Goal: Check status: Check status

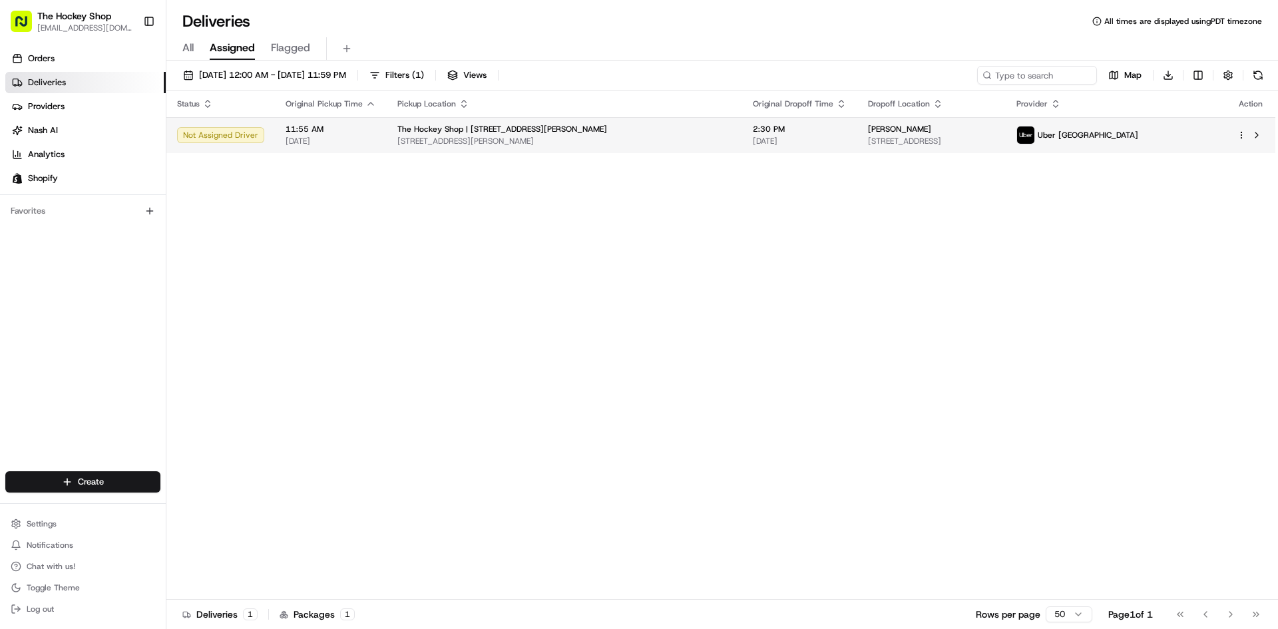
click at [505, 139] on span "[STREET_ADDRESS][PERSON_NAME]" at bounding box center [564, 141] width 334 height 11
click at [753, 138] on span "[DATE]" at bounding box center [800, 141] width 94 height 11
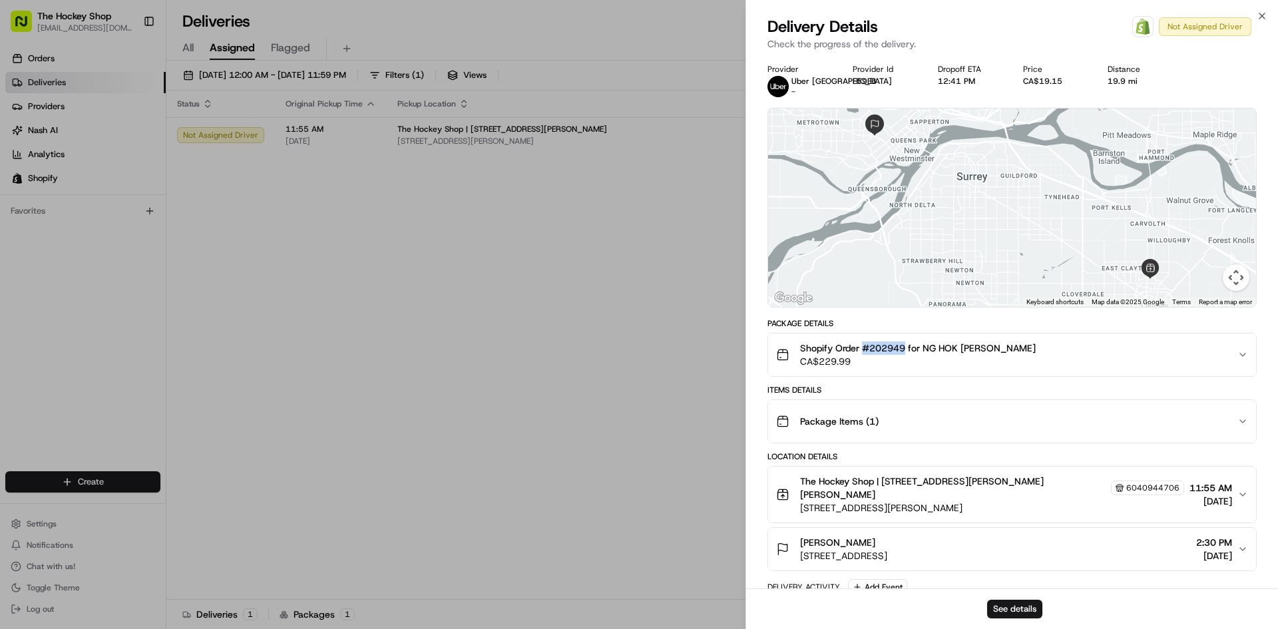
drag, startPoint x: 866, startPoint y: 350, endPoint x: 907, endPoint y: 353, distance: 41.4
click at [907, 353] on span "Shopify Order #202949 for NG HOK [PERSON_NAME]" at bounding box center [918, 348] width 236 height 13
copy span "#202949"
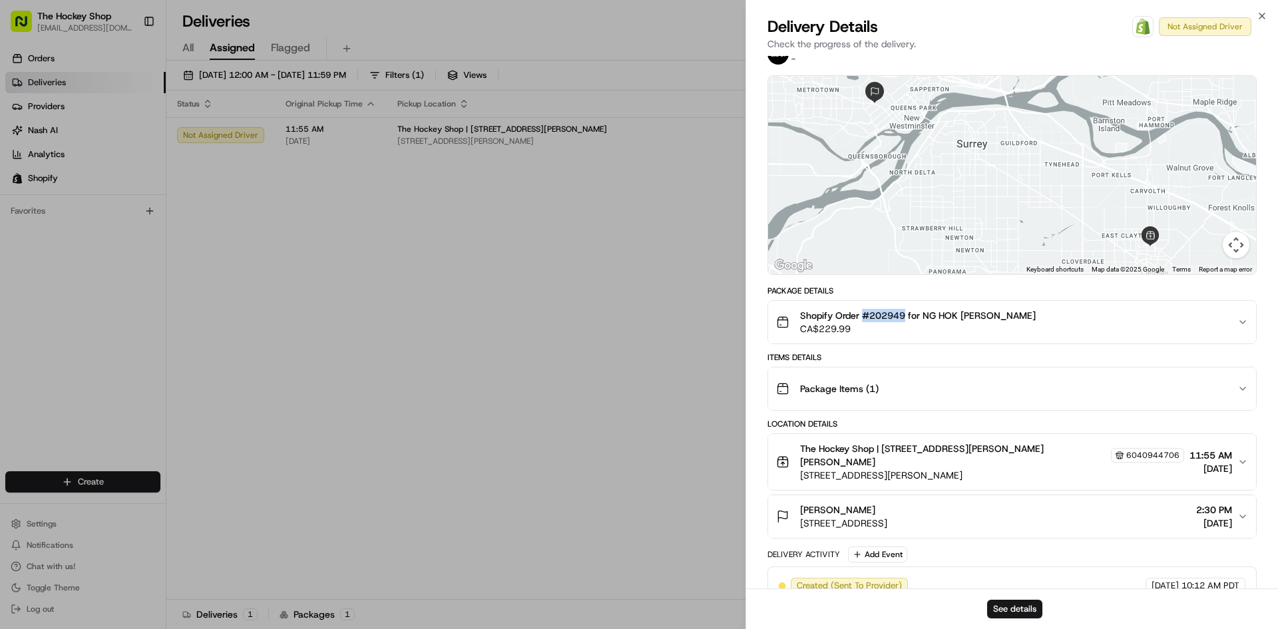
scroll to position [77, 0]
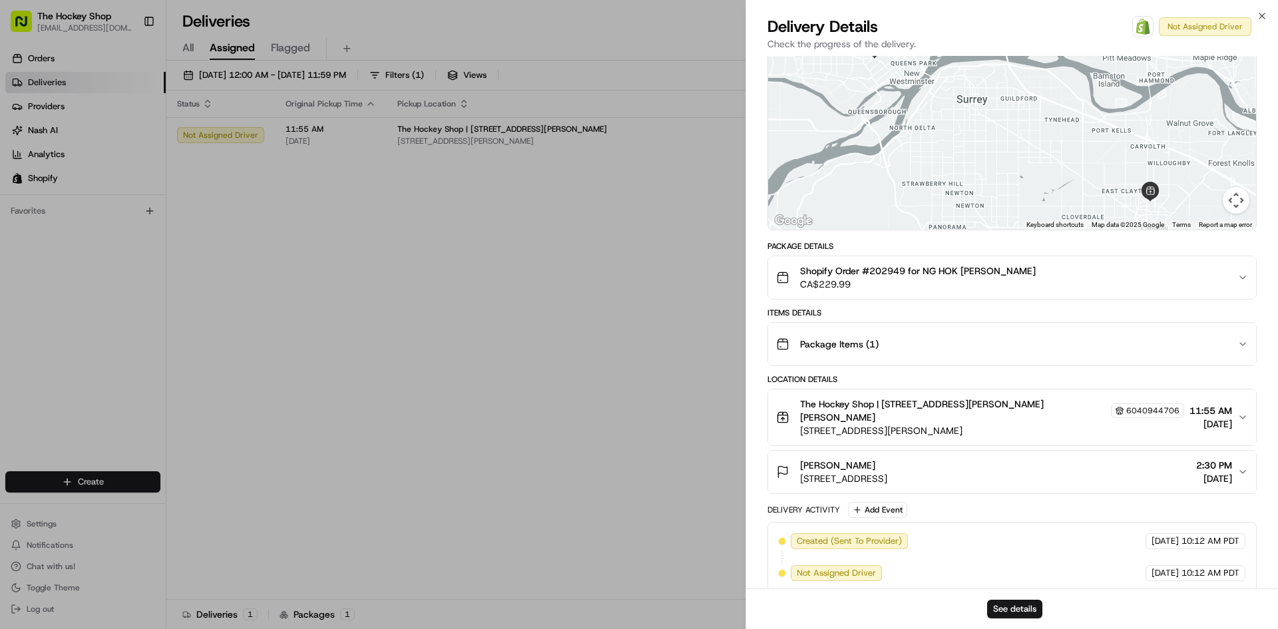
click at [872, 346] on span "Package Items ( 1 )" at bounding box center [839, 344] width 79 height 13
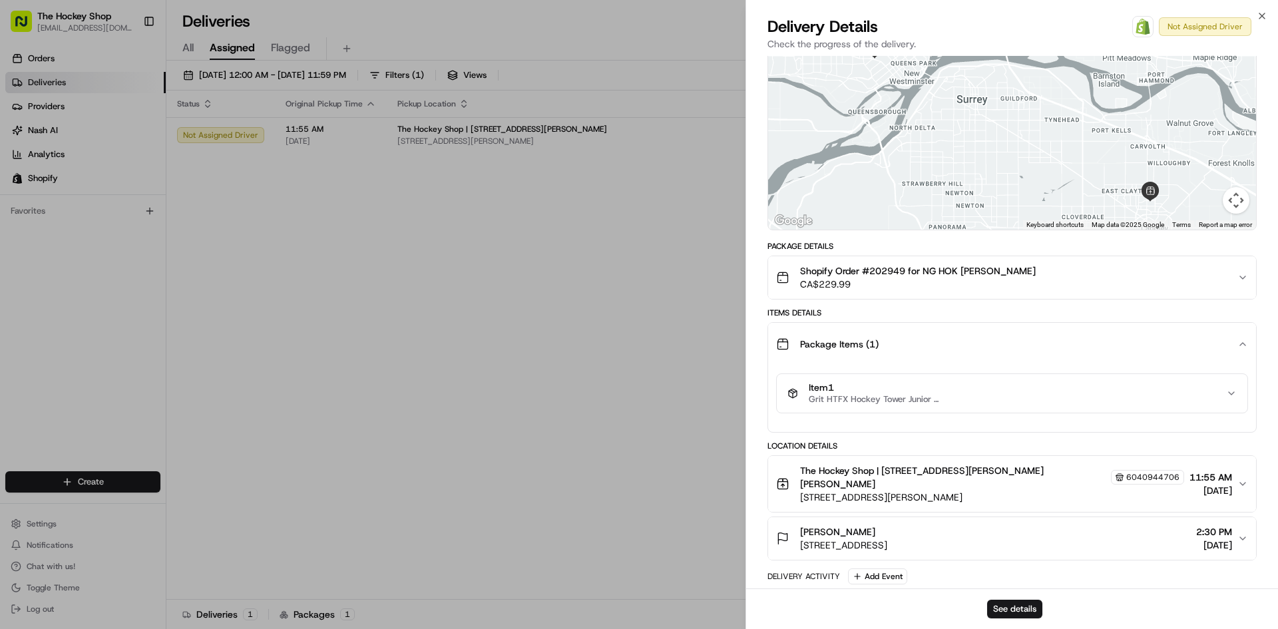
click at [888, 398] on span "Grit HTFX Hockey Tower Junior Hockey Bag - Purple / JR" at bounding box center [875, 399] width 133 height 11
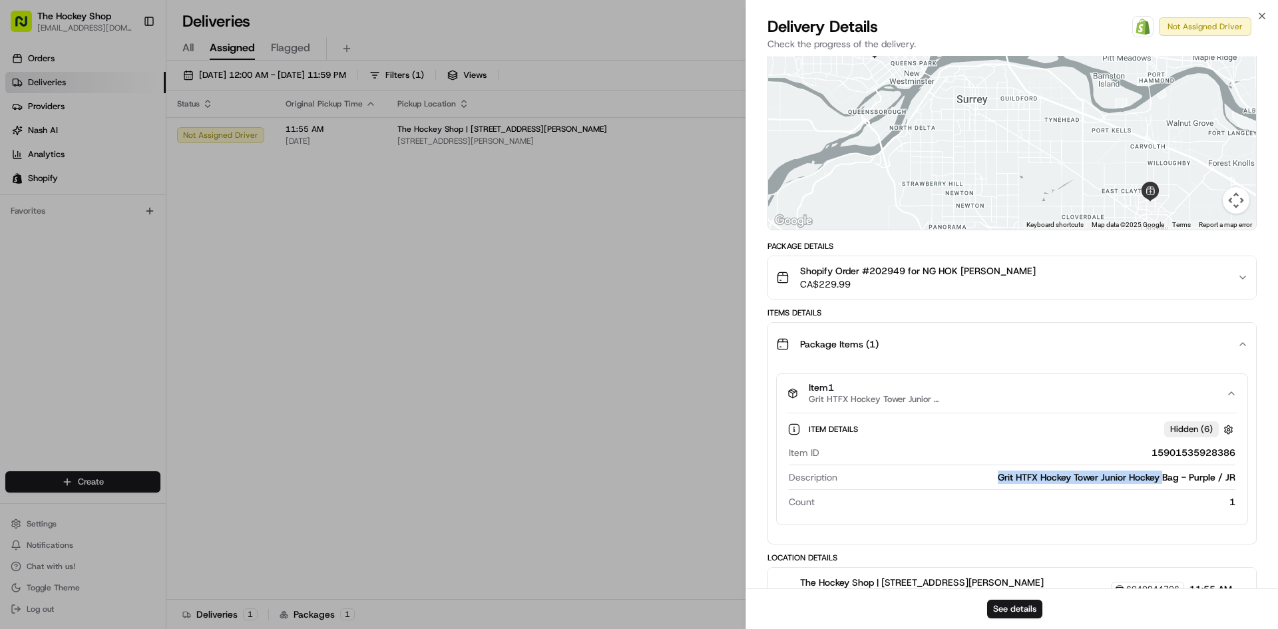
drag, startPoint x: 989, startPoint y: 480, endPoint x: 1164, endPoint y: 478, distance: 174.4
click at [1164, 478] on div "Grit HTFX Hockey Tower Junior Hockey Bag - Purple / JR" at bounding box center [1039, 477] width 393 height 13
click at [1137, 457] on div "15901535928386" at bounding box center [1030, 452] width 411 height 13
drag, startPoint x: 1025, startPoint y: 480, endPoint x: 1238, endPoint y: 487, distance: 213.8
click at [1238, 487] on div "Item Details Hidden ( 6 ) Item ID 15901535928386 Description Grit HTFX Hockey T…" at bounding box center [1012, 469] width 471 height 112
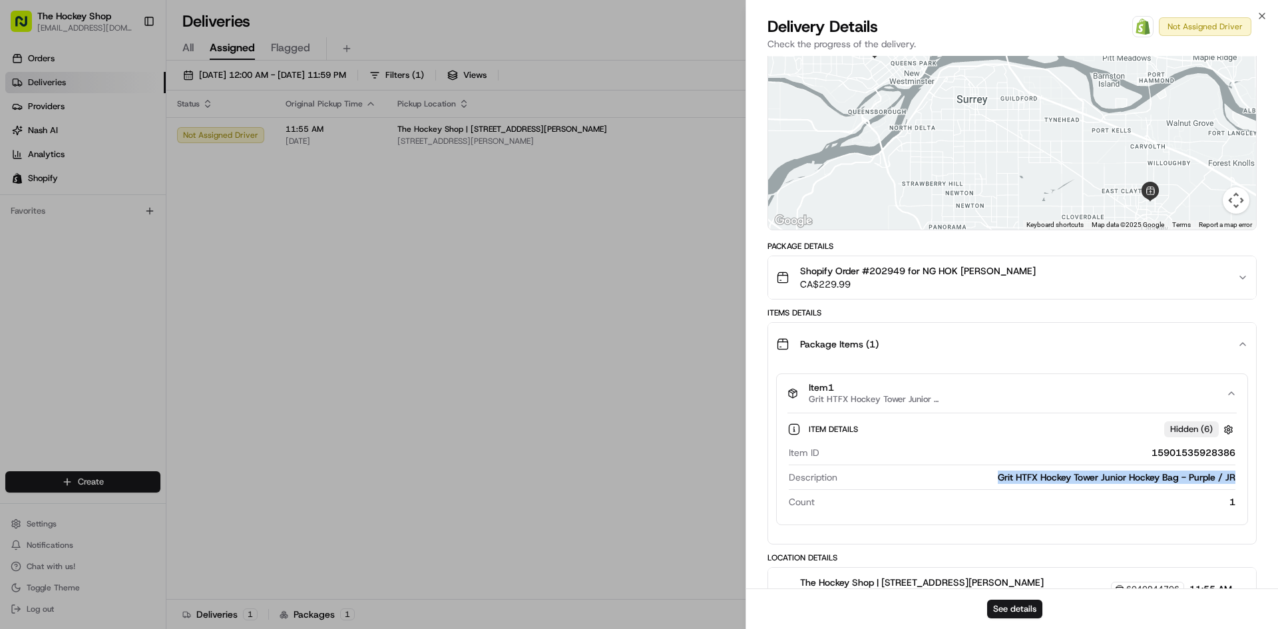
copy div "Grit HTFX Hockey Tower Junior Hockey Bag - Purple / JR"
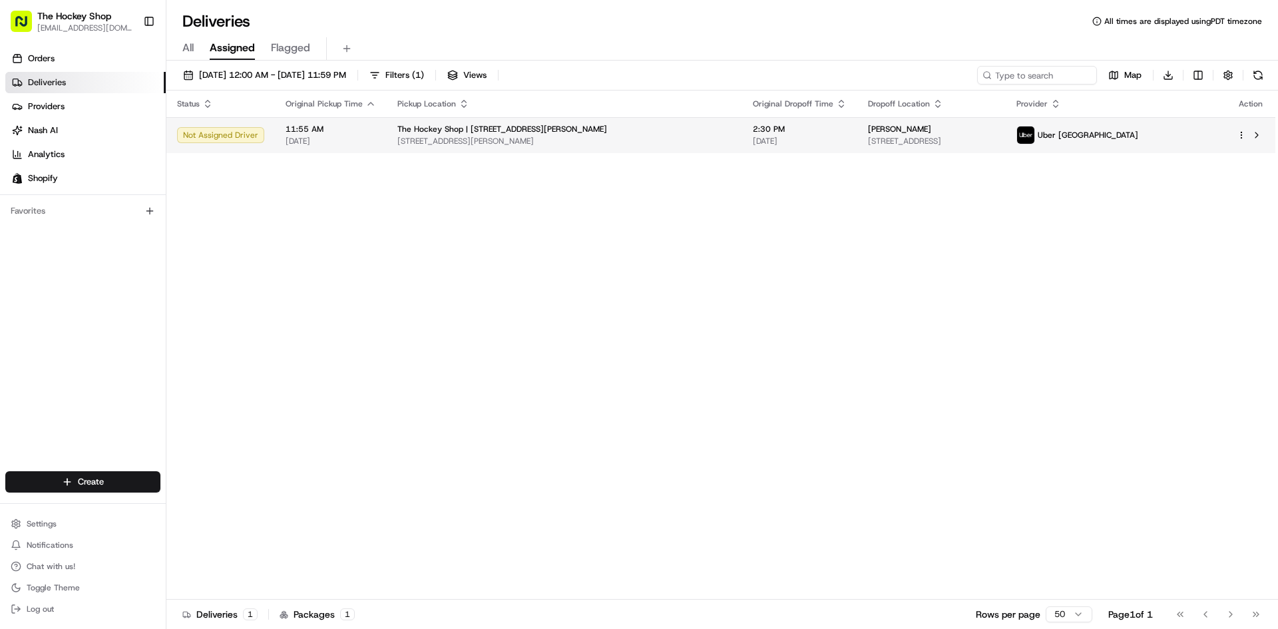
click at [447, 142] on span "[STREET_ADDRESS][PERSON_NAME]" at bounding box center [564, 141] width 334 height 11
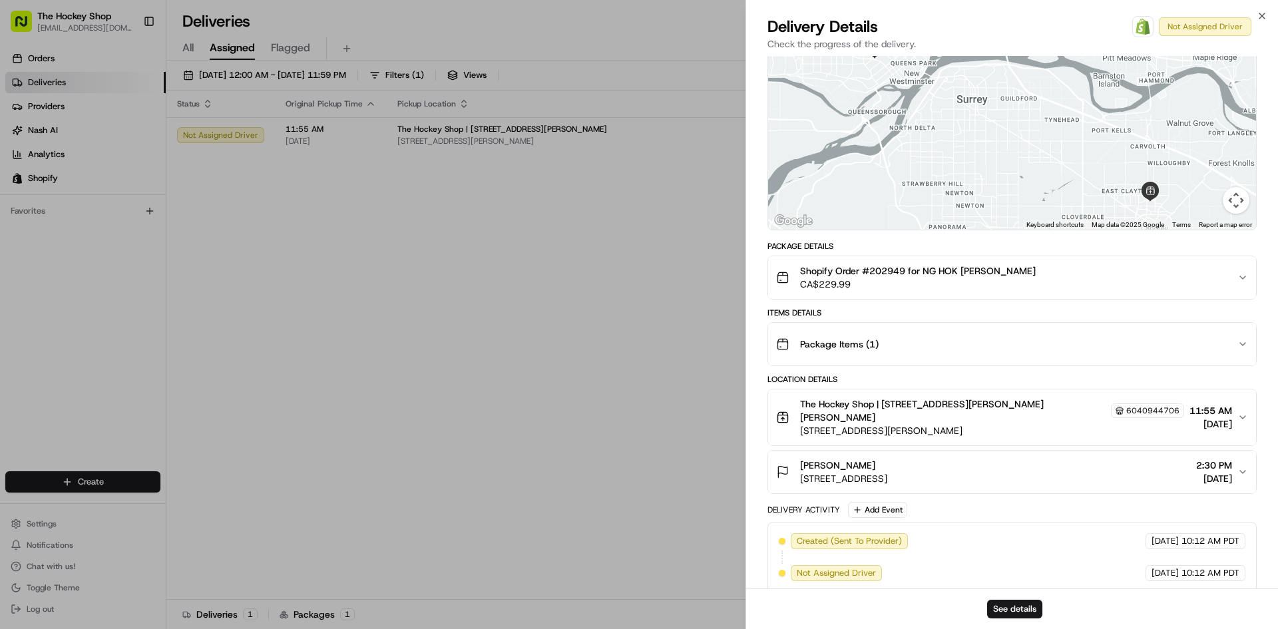
click at [943, 357] on button "Package Items ( 1 )" at bounding box center [1012, 344] width 488 height 43
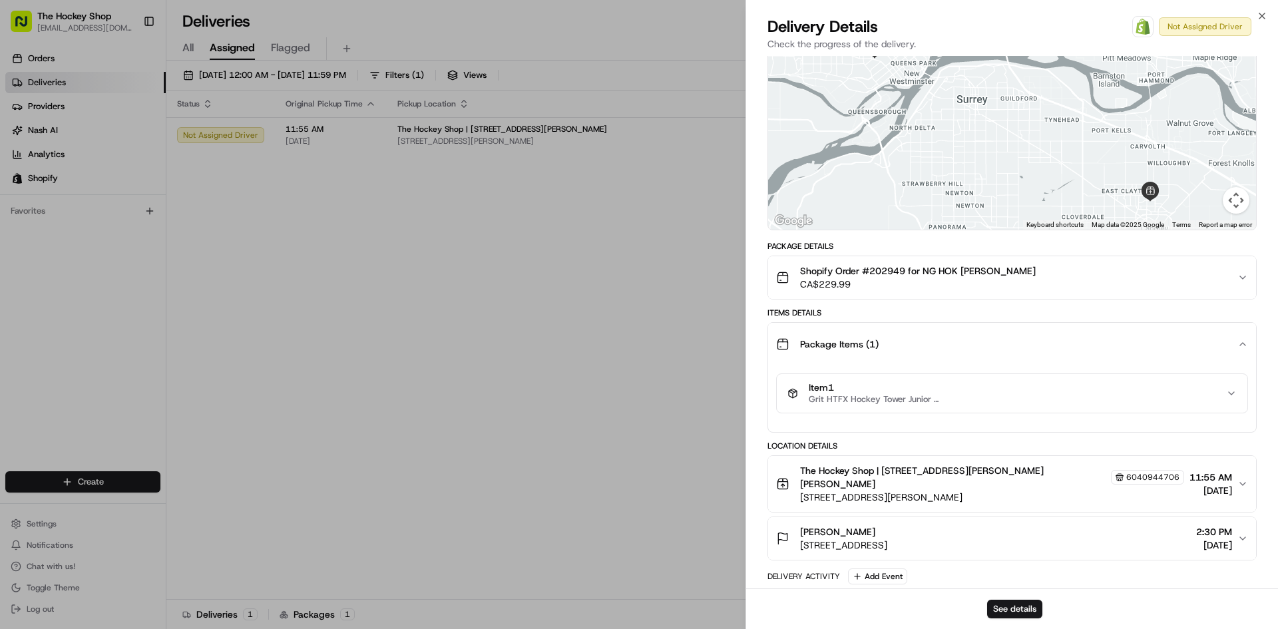
click at [1188, 382] on div "Item 1 Grit HTFX Hockey Tower Junior Hockey Bag - Purple / JR" at bounding box center [1007, 393] width 439 height 23
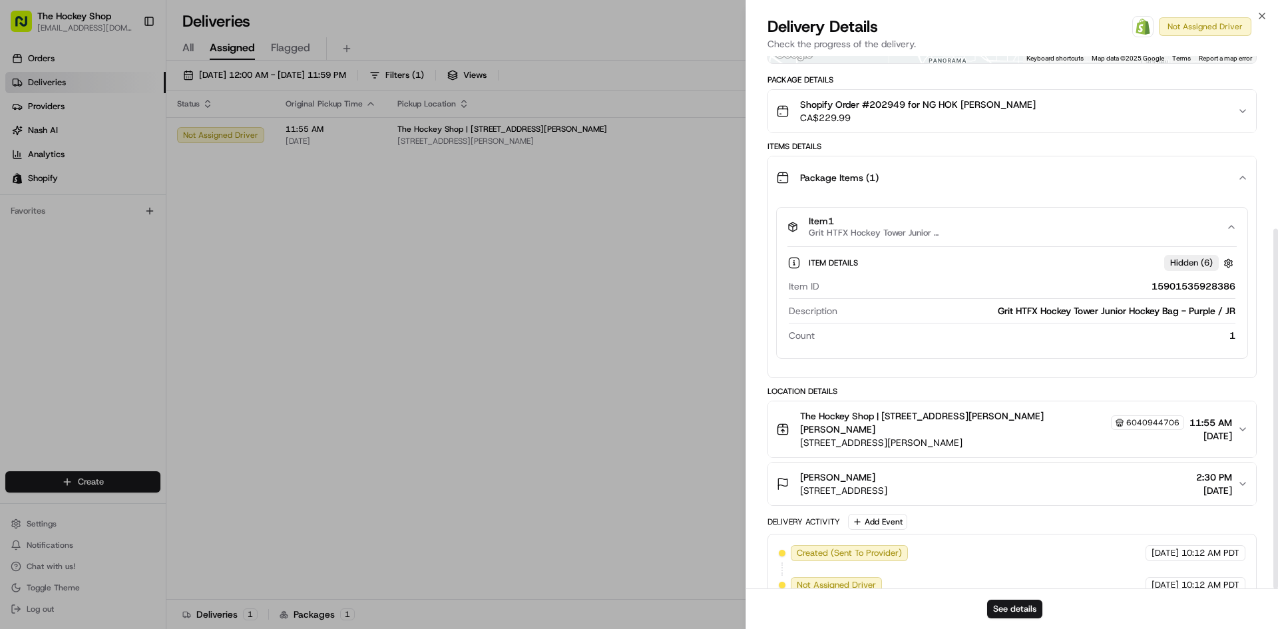
scroll to position [256, 0]
